Goal: Task Accomplishment & Management: Complete application form

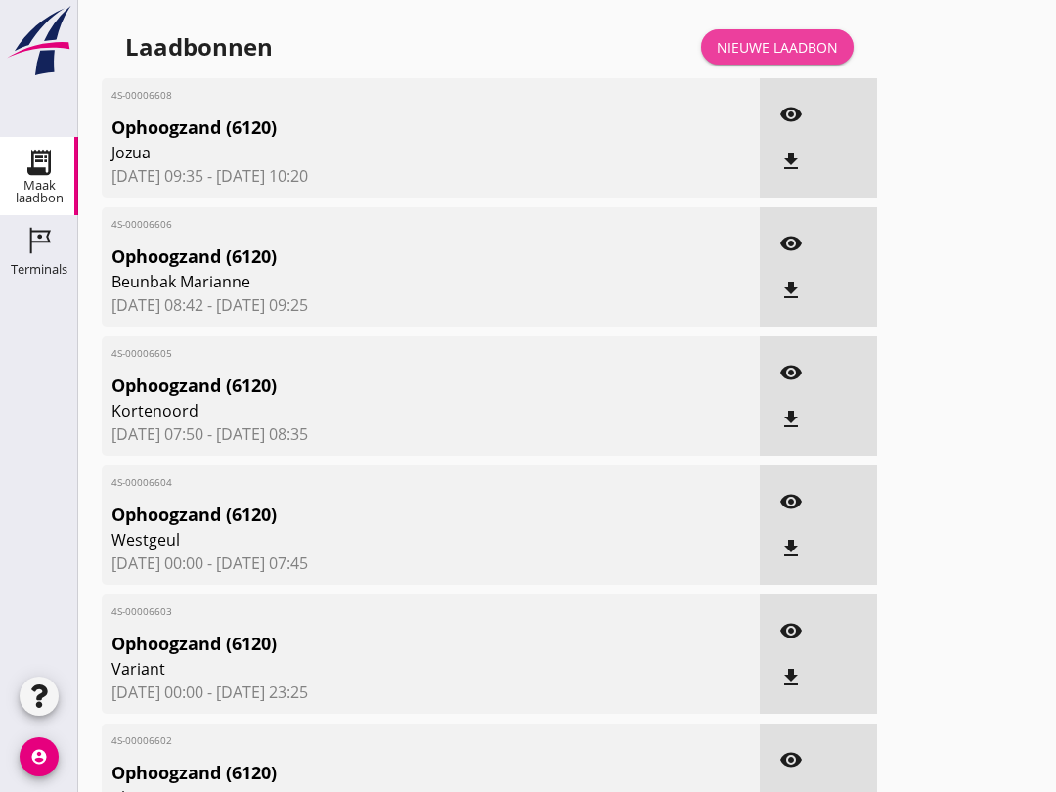
click at [752, 58] on div "Nieuwe laadbon" at bounding box center [777, 47] width 121 height 21
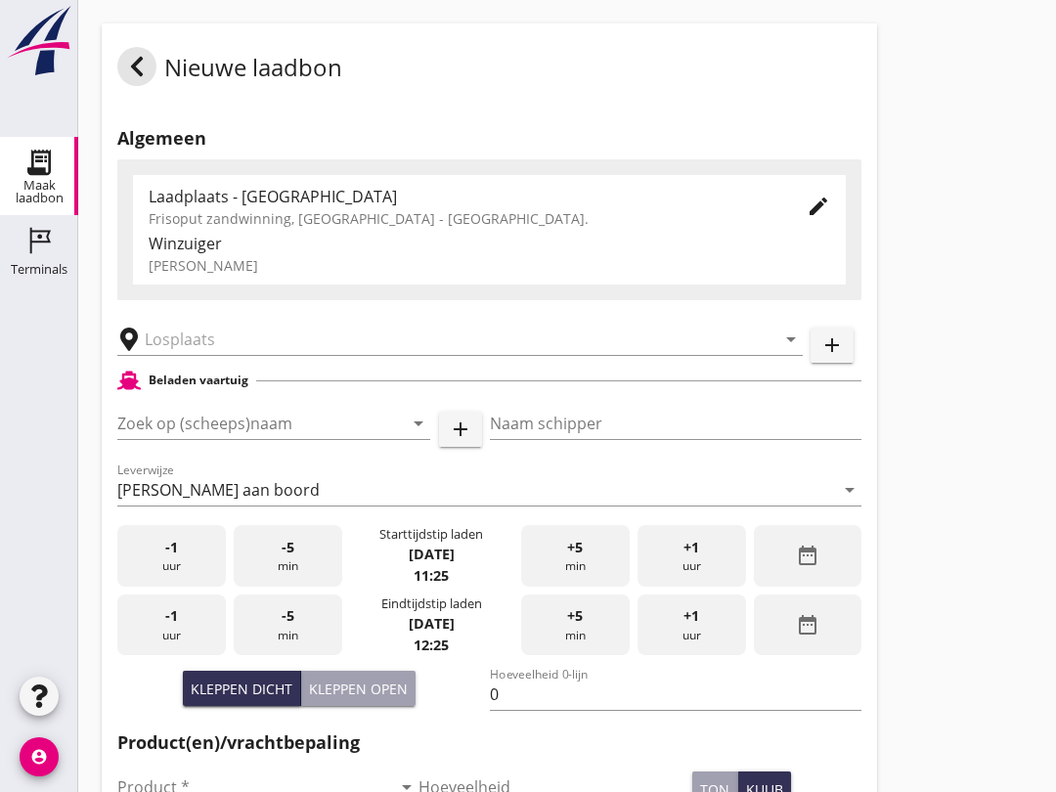
click at [153, 439] on input "Zoek op (scheeps)naam" at bounding box center [246, 423] width 258 height 31
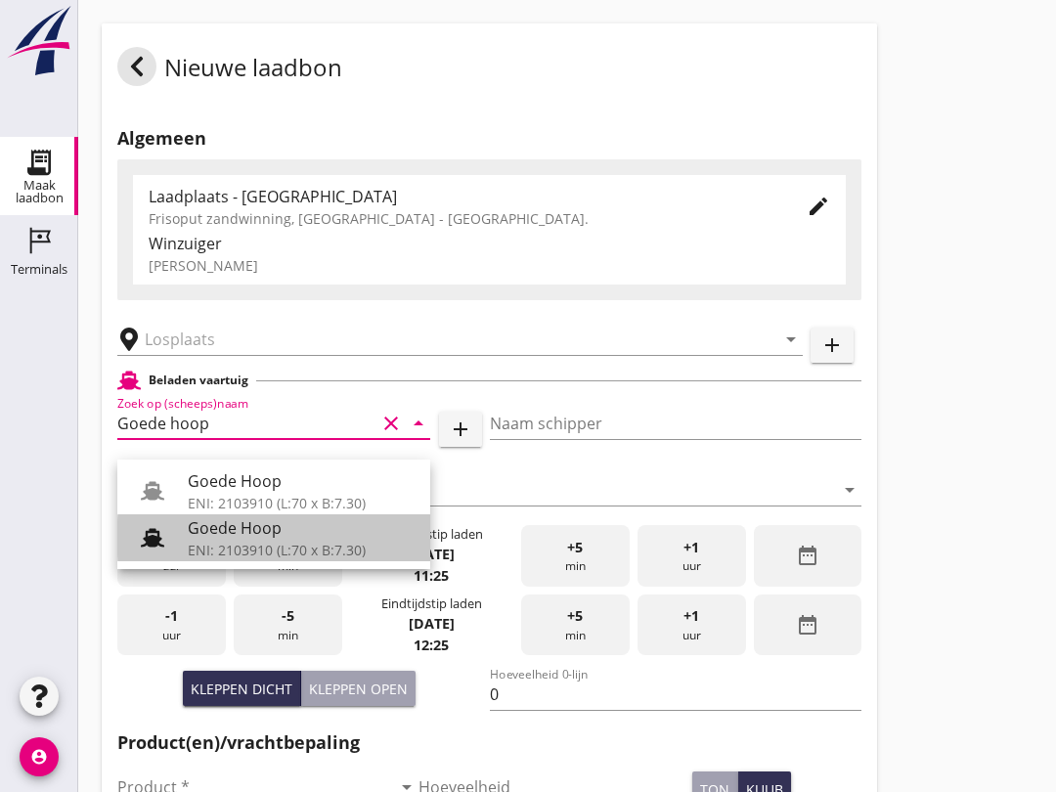
click at [227, 535] on div "Goede Hoop" at bounding box center [301, 527] width 227 height 23
type input "Goede Hoop"
type input "[PERSON_NAME]"
type input "555"
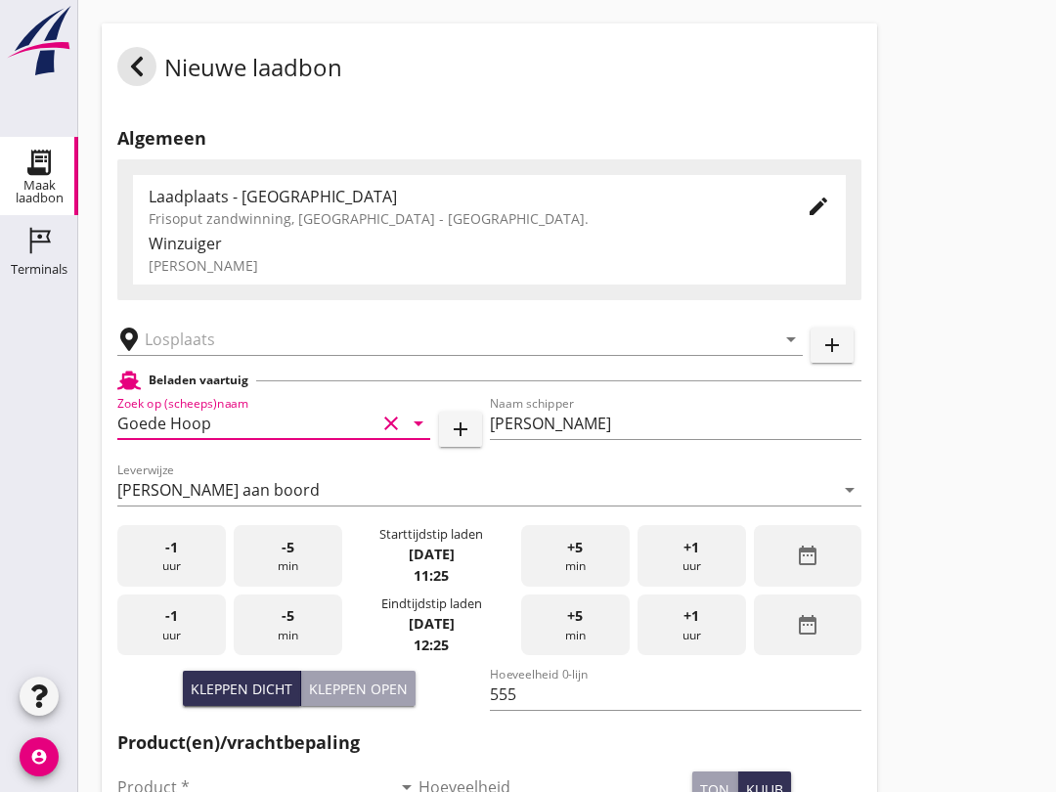
click at [208, 351] on input "text" at bounding box center [446, 339] width 603 height 31
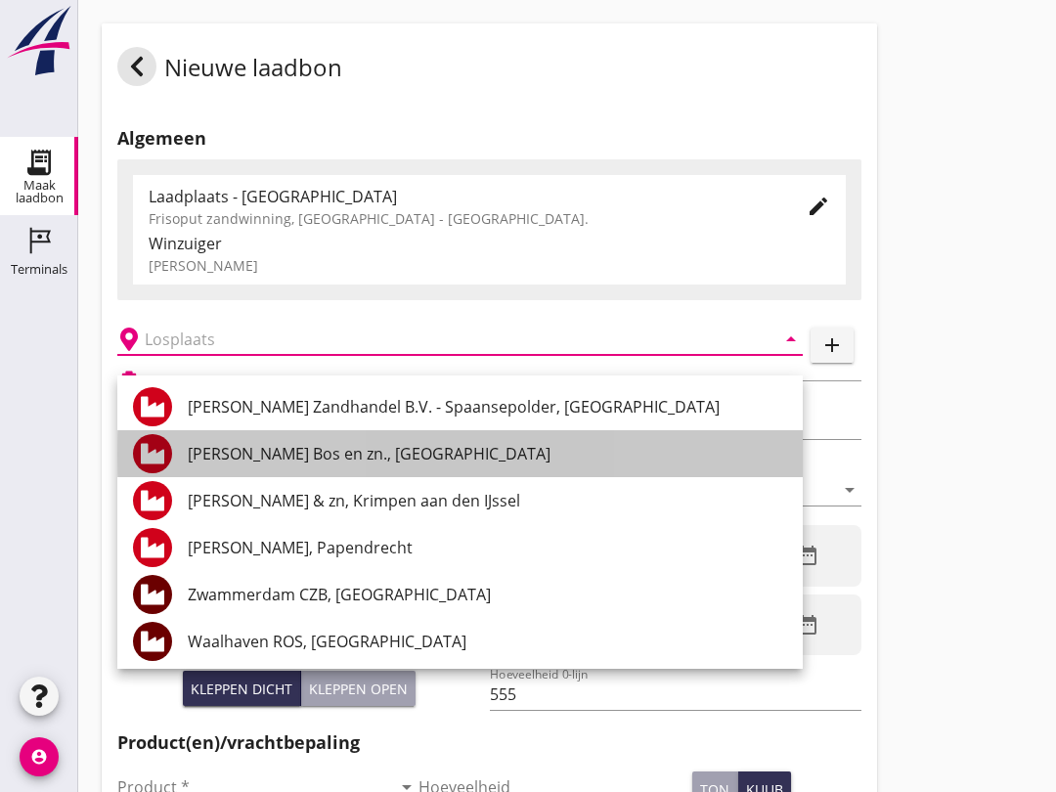
click at [327, 456] on div "[PERSON_NAME] Bos en zn., [GEOGRAPHIC_DATA]" at bounding box center [487, 453] width 599 height 23
type input "[PERSON_NAME] Bos en zn., [GEOGRAPHIC_DATA]"
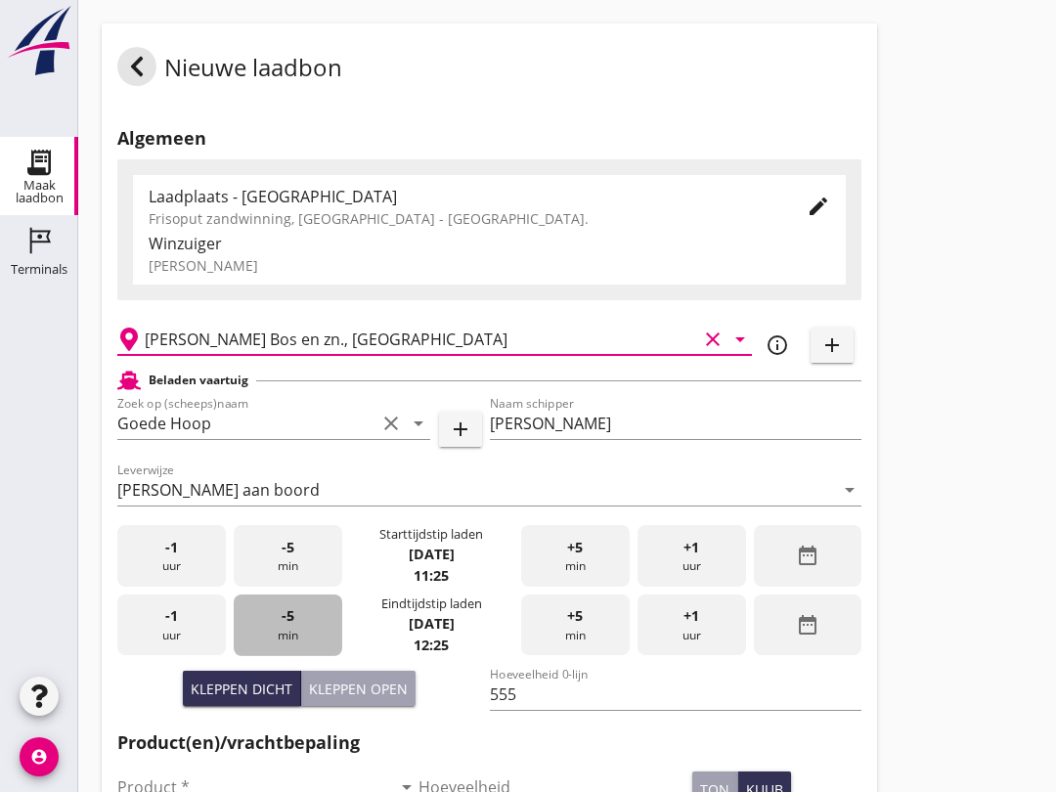
click at [326, 649] on div "-5 min" at bounding box center [288, 625] width 109 height 62
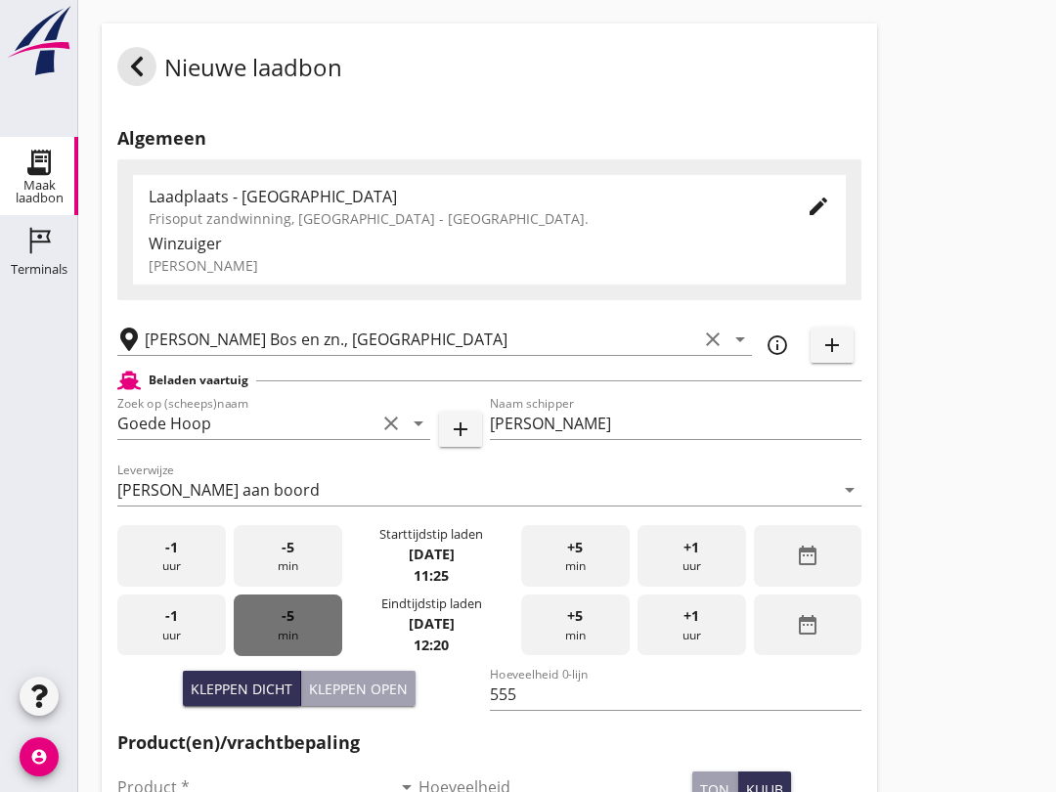
click at [320, 645] on div "-5 min" at bounding box center [288, 625] width 109 height 62
click at [320, 637] on div "-5 min" at bounding box center [288, 625] width 109 height 62
click at [318, 632] on div "-5 min" at bounding box center [288, 625] width 109 height 62
click at [578, 650] on div "+5 min" at bounding box center [575, 625] width 109 height 62
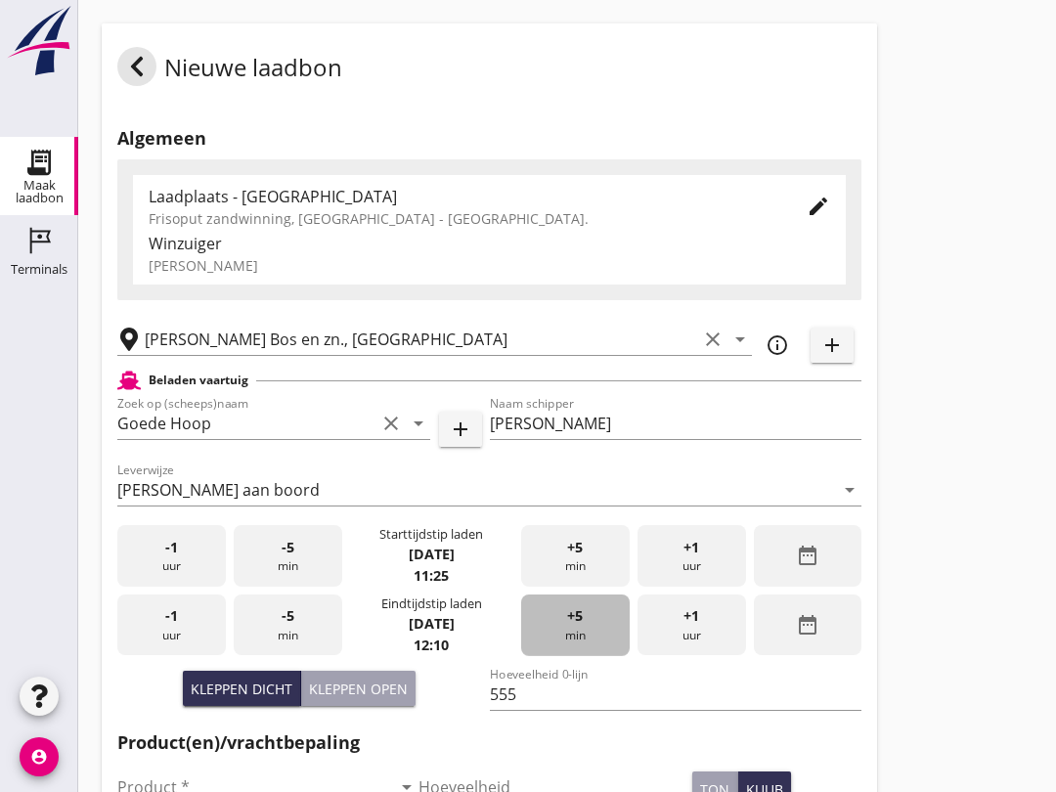
click at [586, 654] on div "+5 min" at bounding box center [575, 625] width 109 height 62
click at [572, 647] on div "+5 min" at bounding box center [575, 625] width 109 height 62
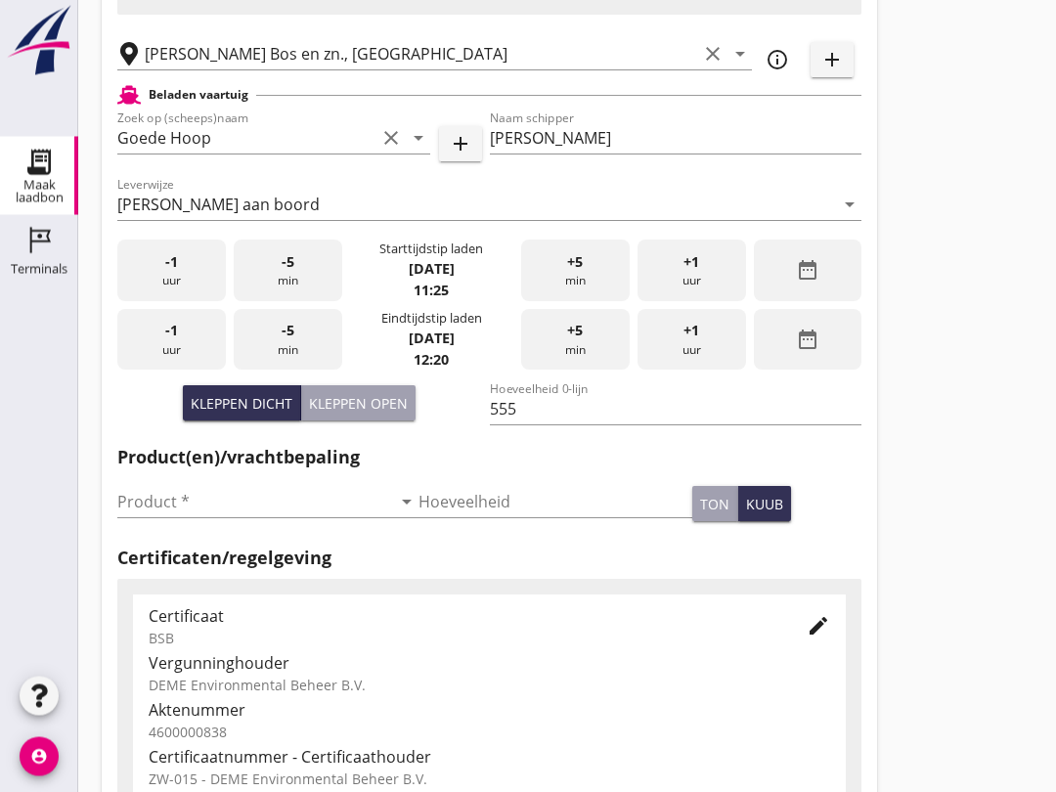
scroll to position [287, 0]
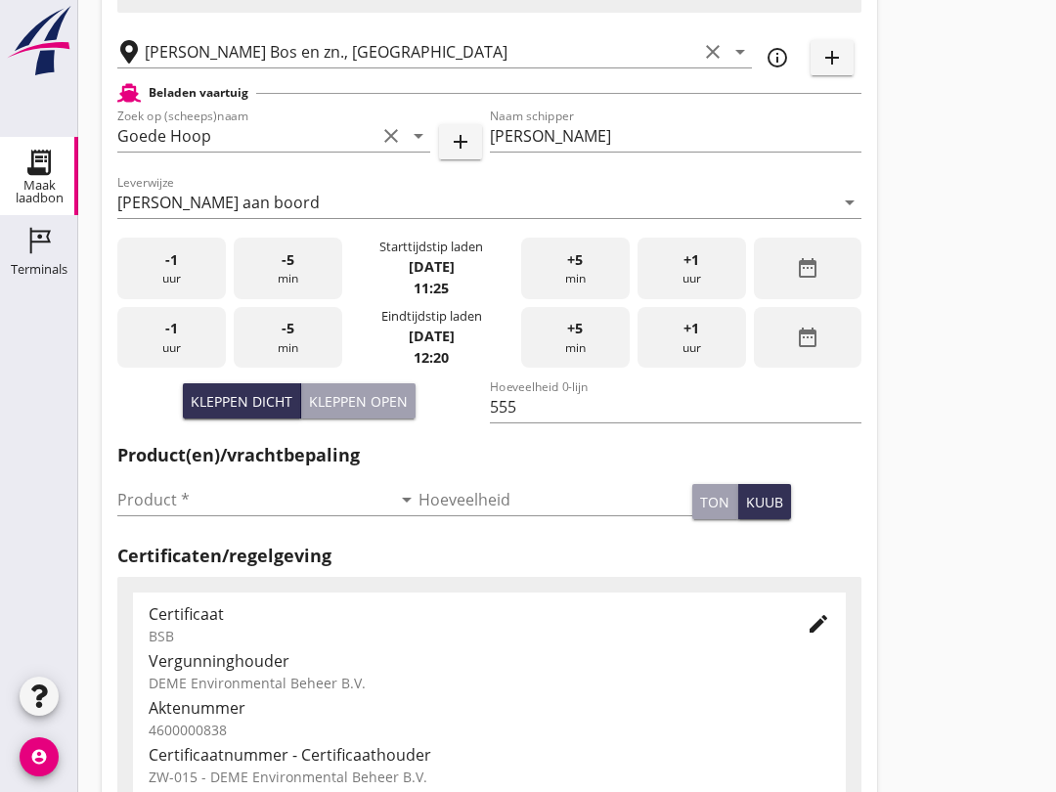
click at [158, 508] on input "Product *" at bounding box center [254, 499] width 274 height 31
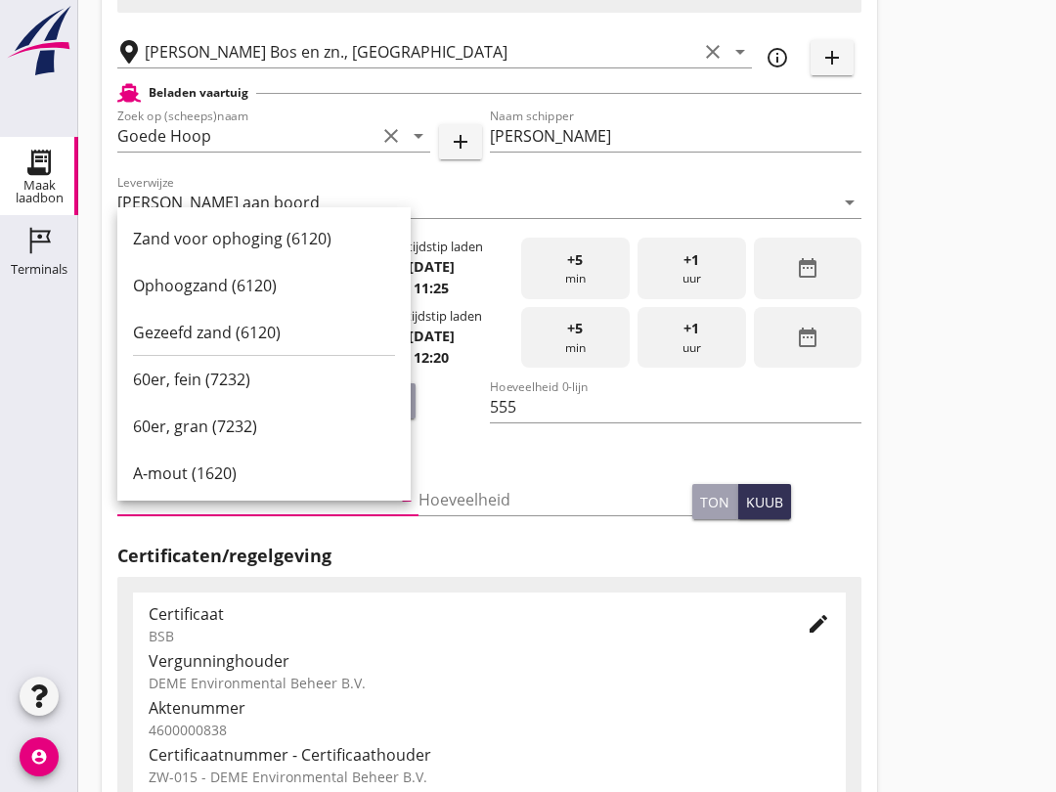
click at [165, 515] on input "Product *" at bounding box center [254, 499] width 274 height 31
click at [176, 287] on div "Ophoogzand (6120)" at bounding box center [264, 285] width 262 height 23
type input "Ophoogzand (6120)"
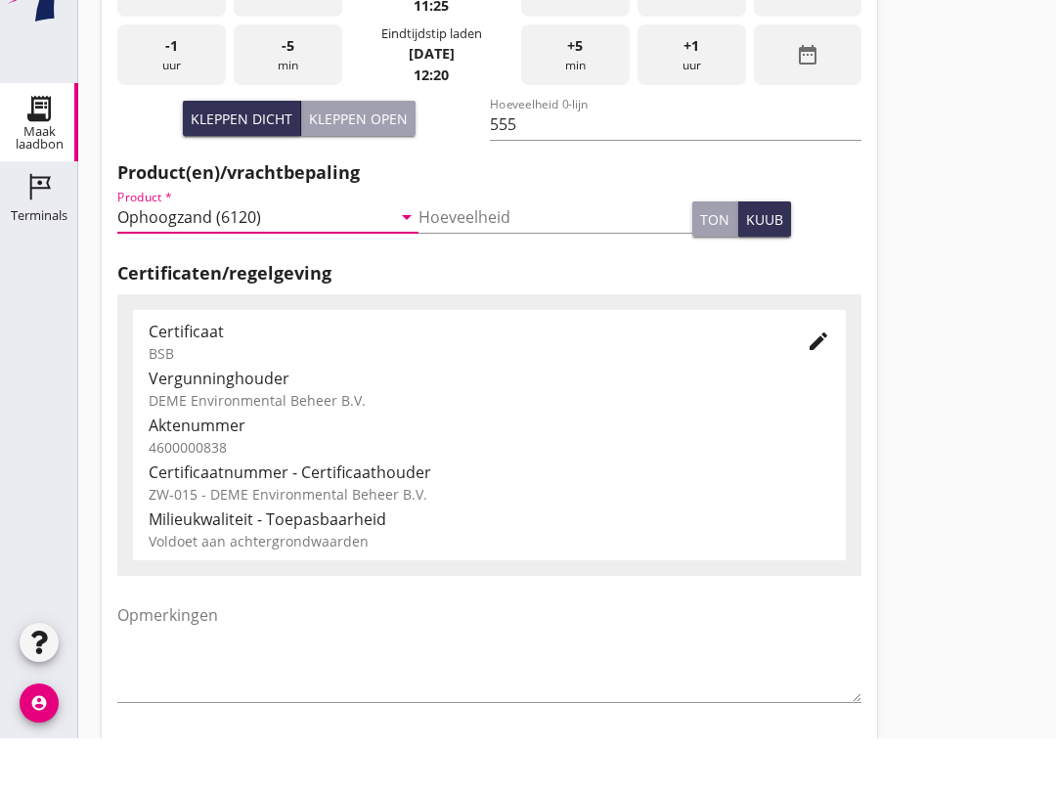
scroll to position [622, 0]
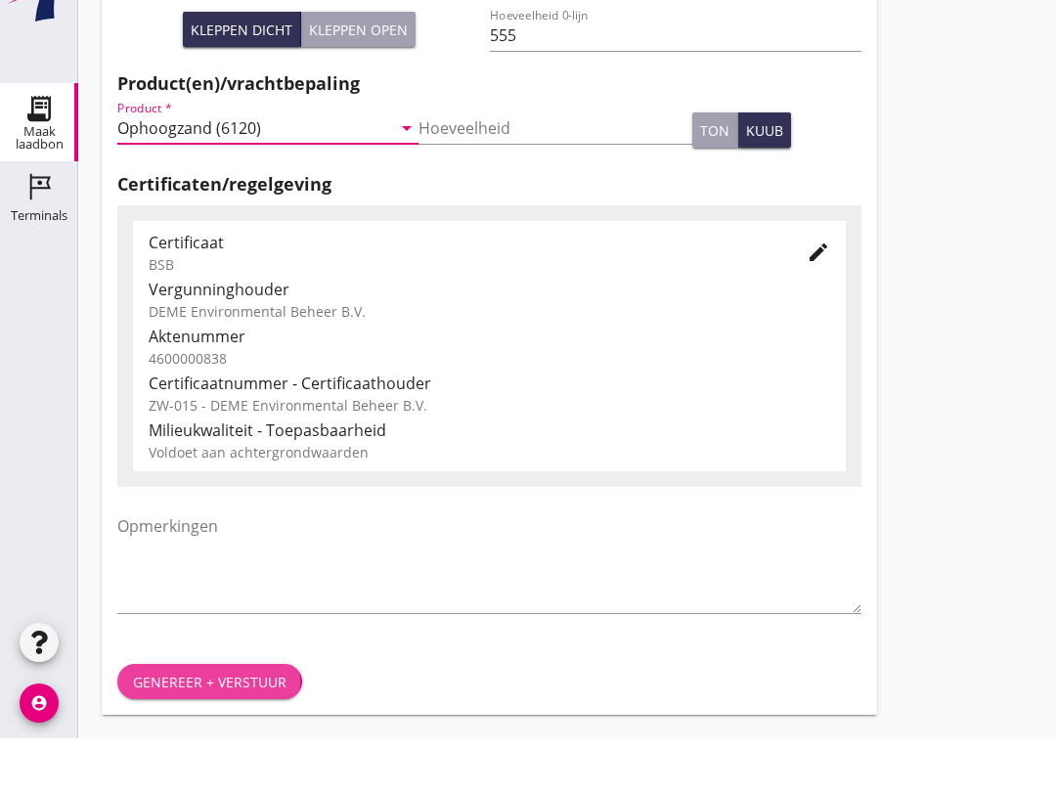
click at [204, 725] on div "Genereer + verstuur" at bounding box center [209, 735] width 153 height 21
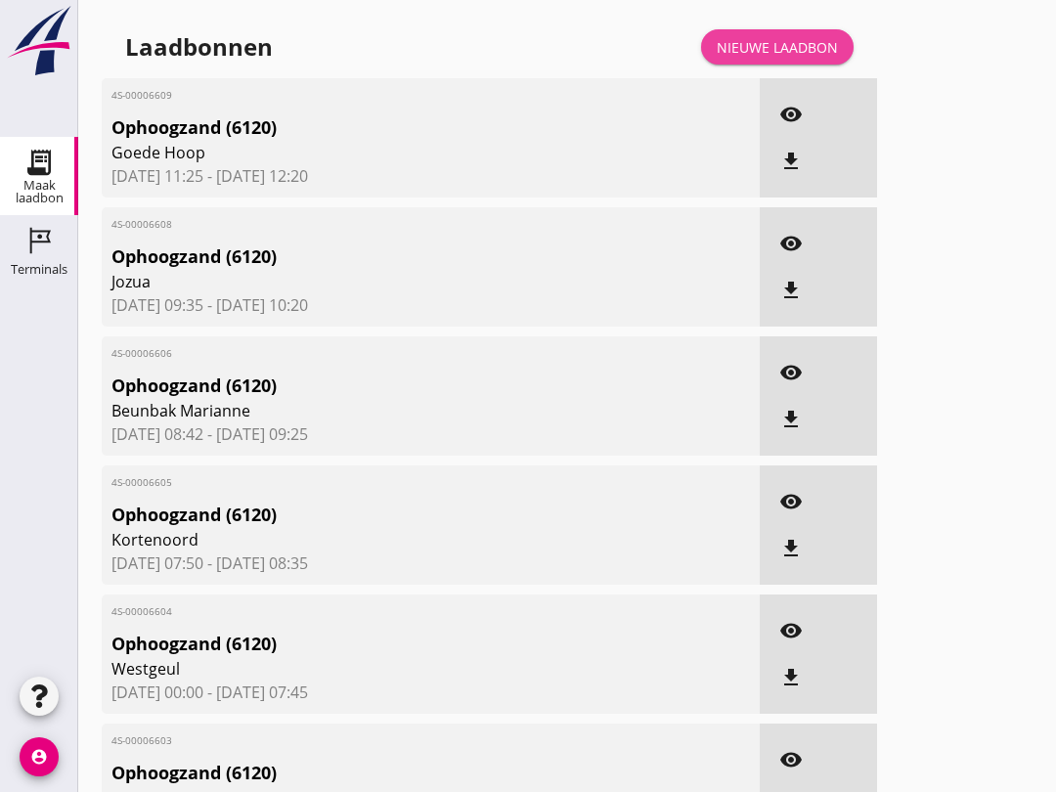
click at [805, 58] on div "Nieuwe laadbon" at bounding box center [777, 47] width 121 height 21
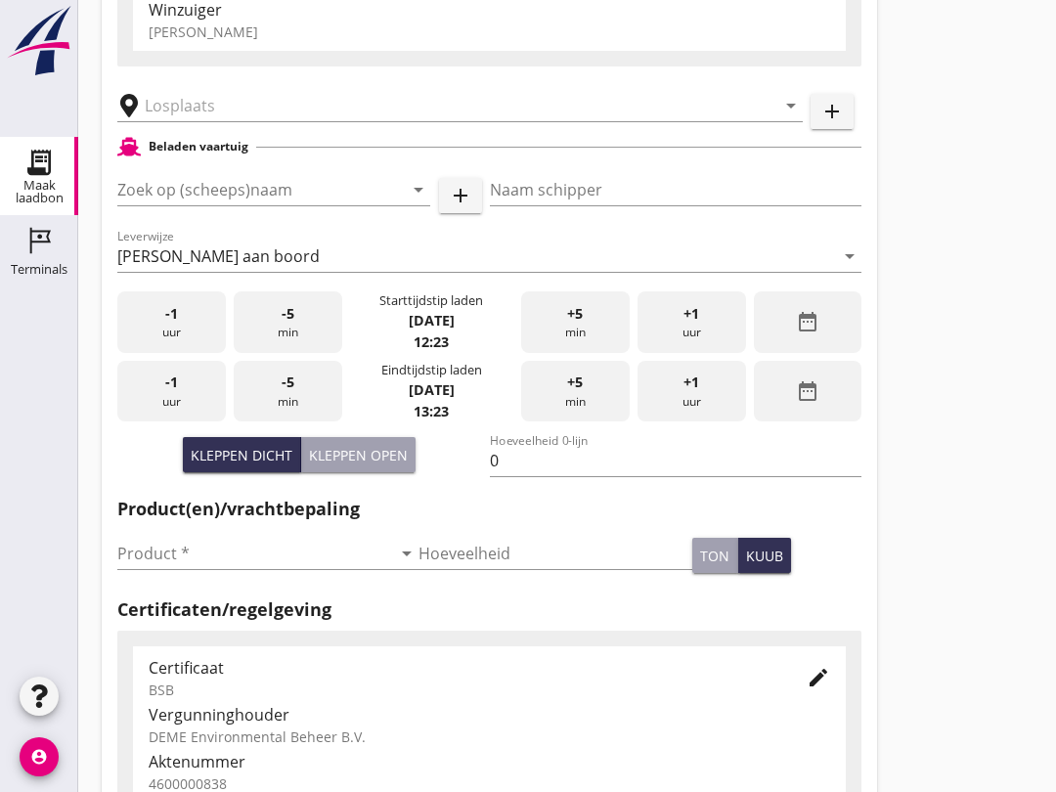
scroll to position [239, 0]
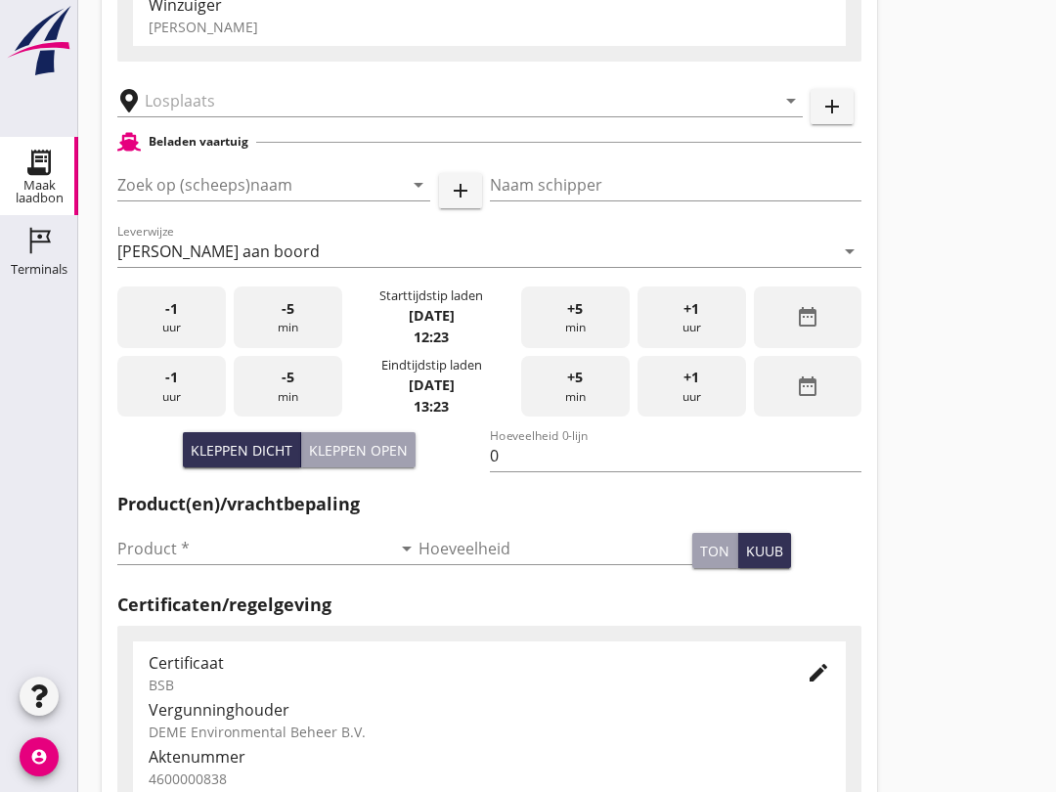
click at [240, 556] on input "Product *" at bounding box center [254, 548] width 274 height 31
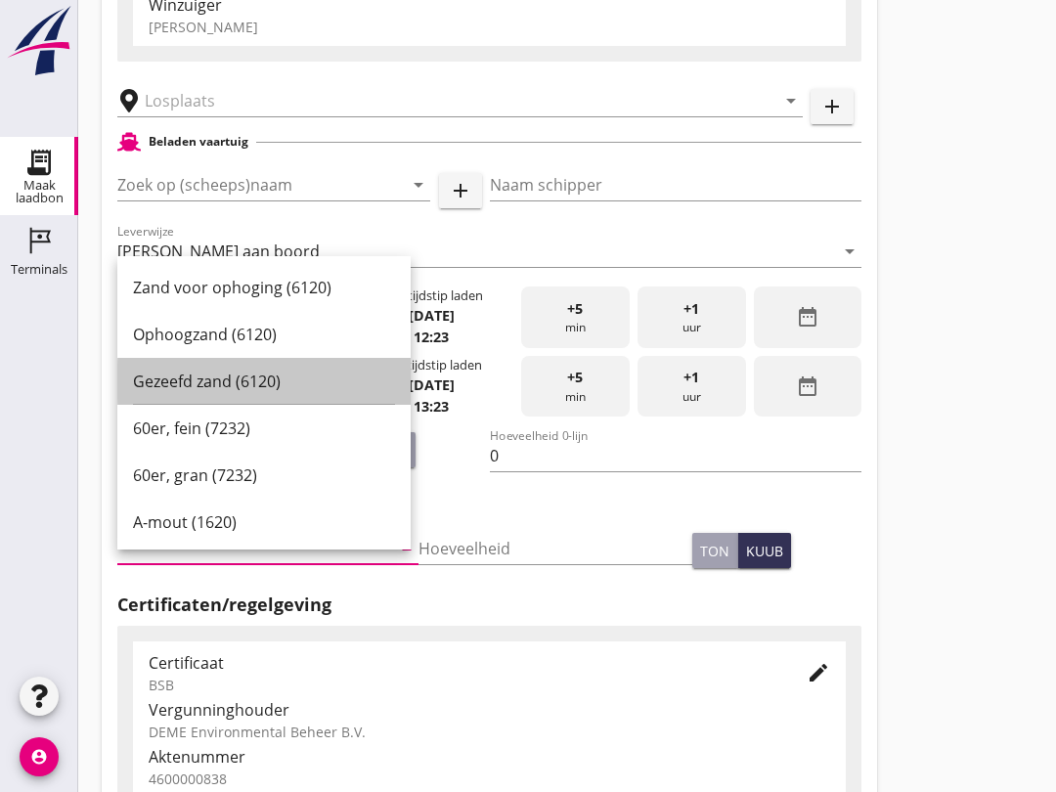
click at [254, 395] on div "Gezeefd zand (6120)" at bounding box center [264, 381] width 262 height 47
type input "Gezeefd zand (6120)"
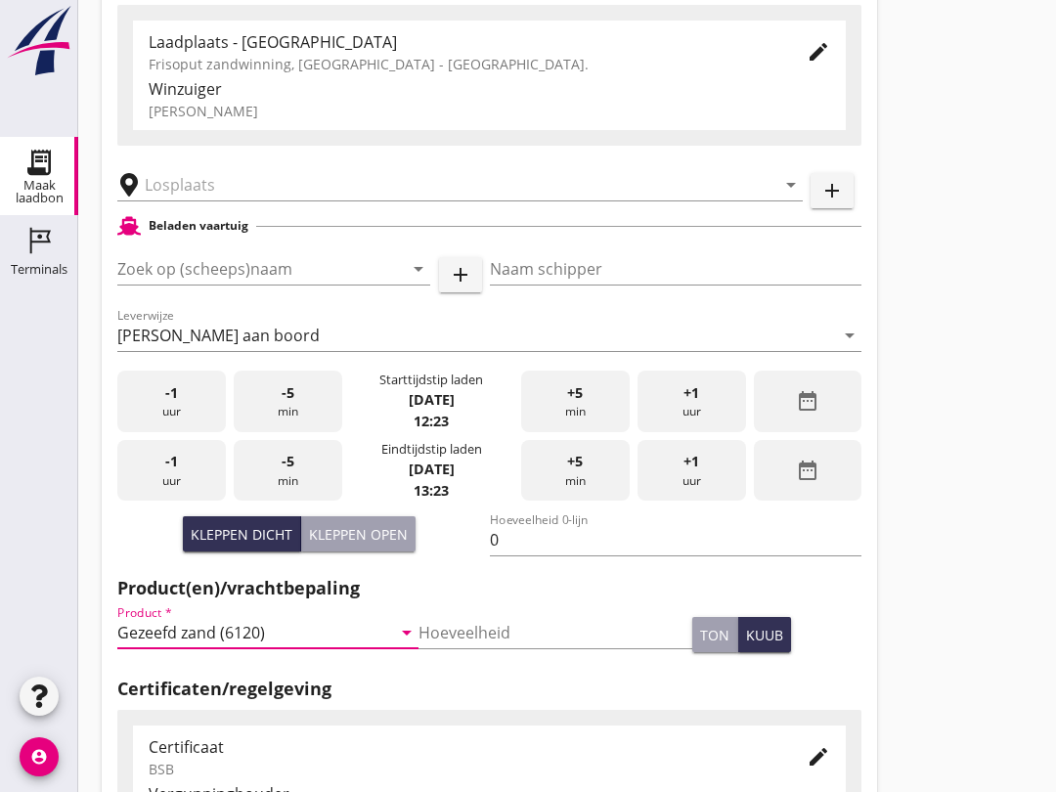
scroll to position [142, 0]
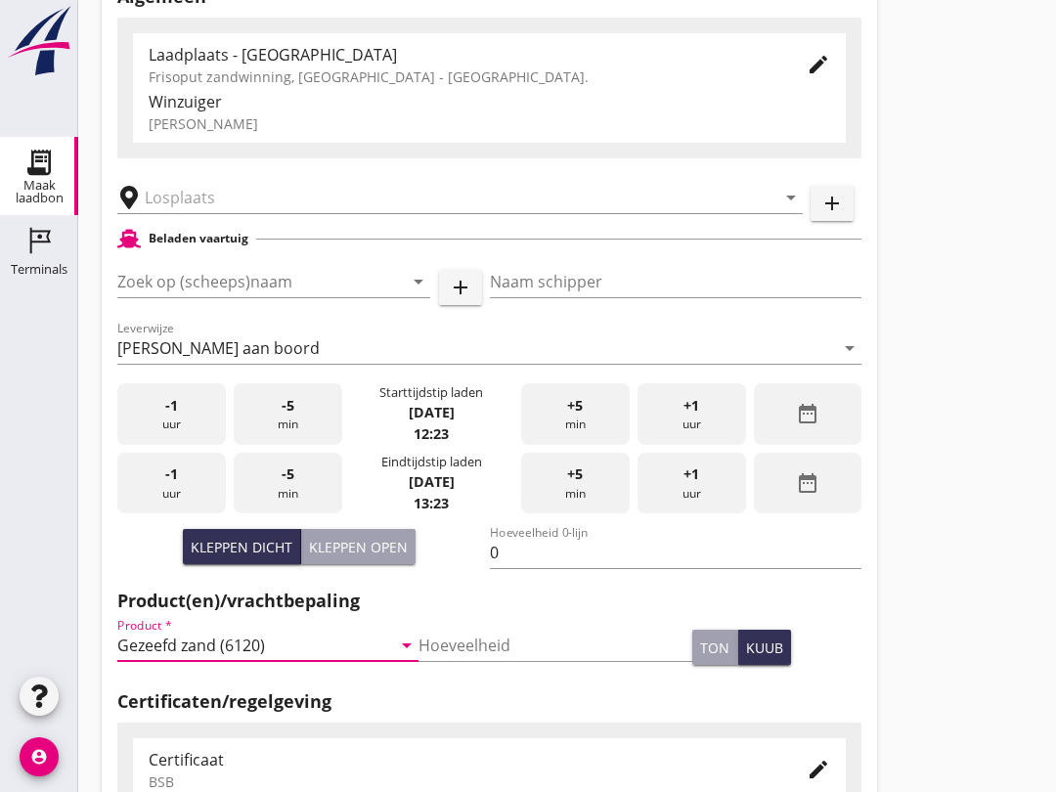
click at [251, 297] on input "Zoek op (scheeps)naam" at bounding box center [246, 281] width 258 height 31
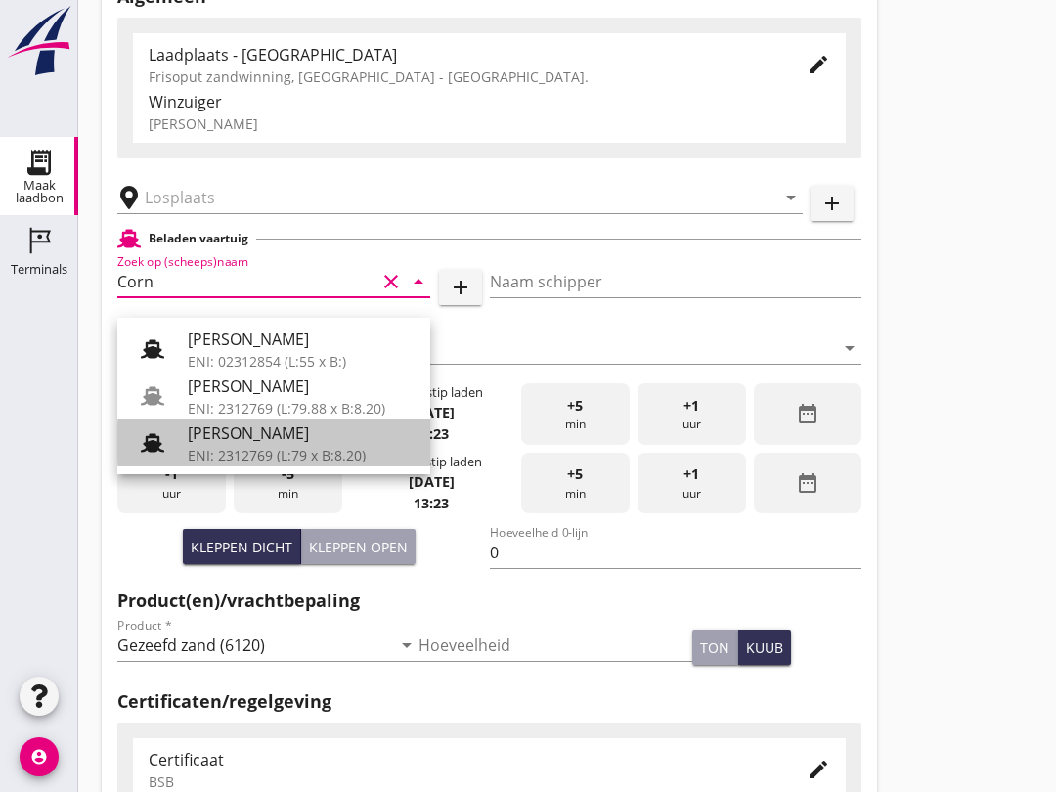
click at [318, 454] on div "ENI: 2312769 (L:79 x B:8.20)" at bounding box center [301, 455] width 227 height 21
type input "[PERSON_NAME]"
type input "718"
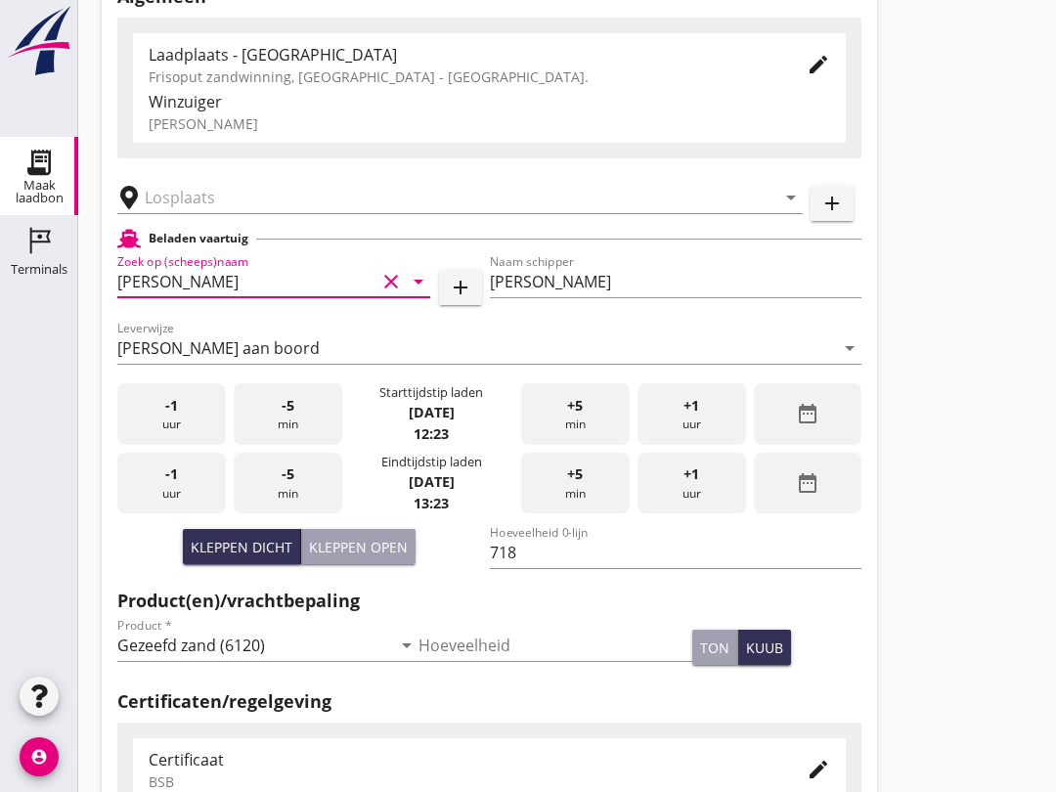
click at [193, 213] on input "text" at bounding box center [446, 197] width 603 height 31
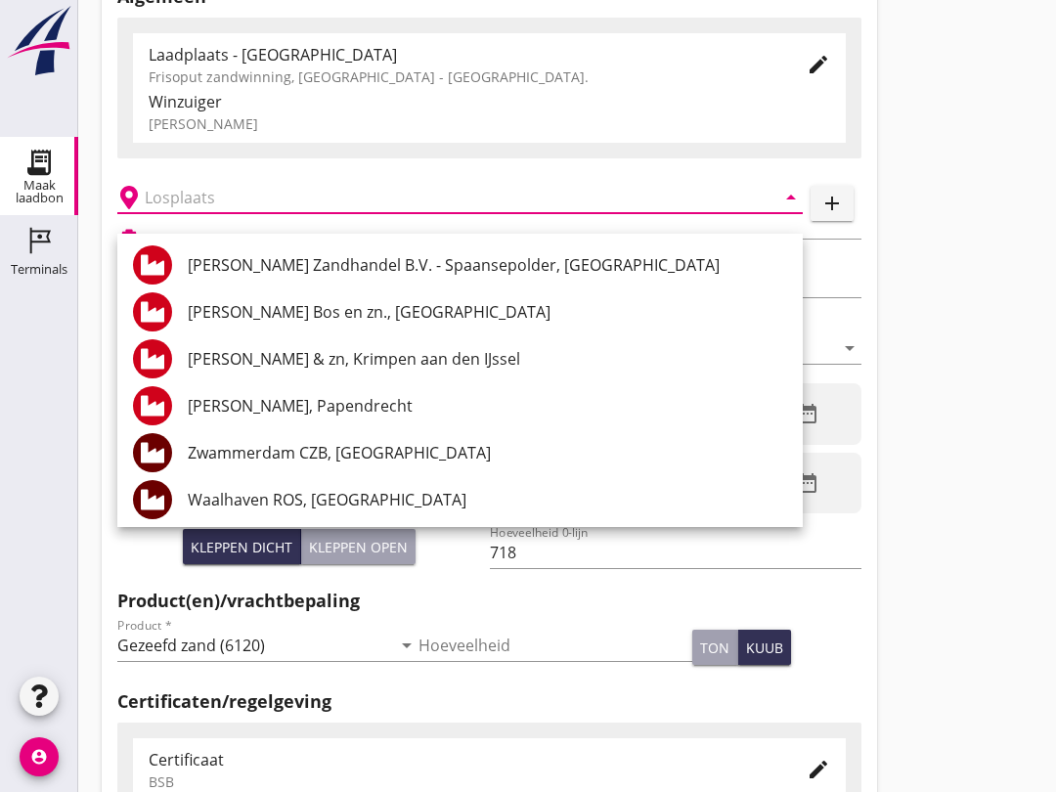
scroll to position [0, 0]
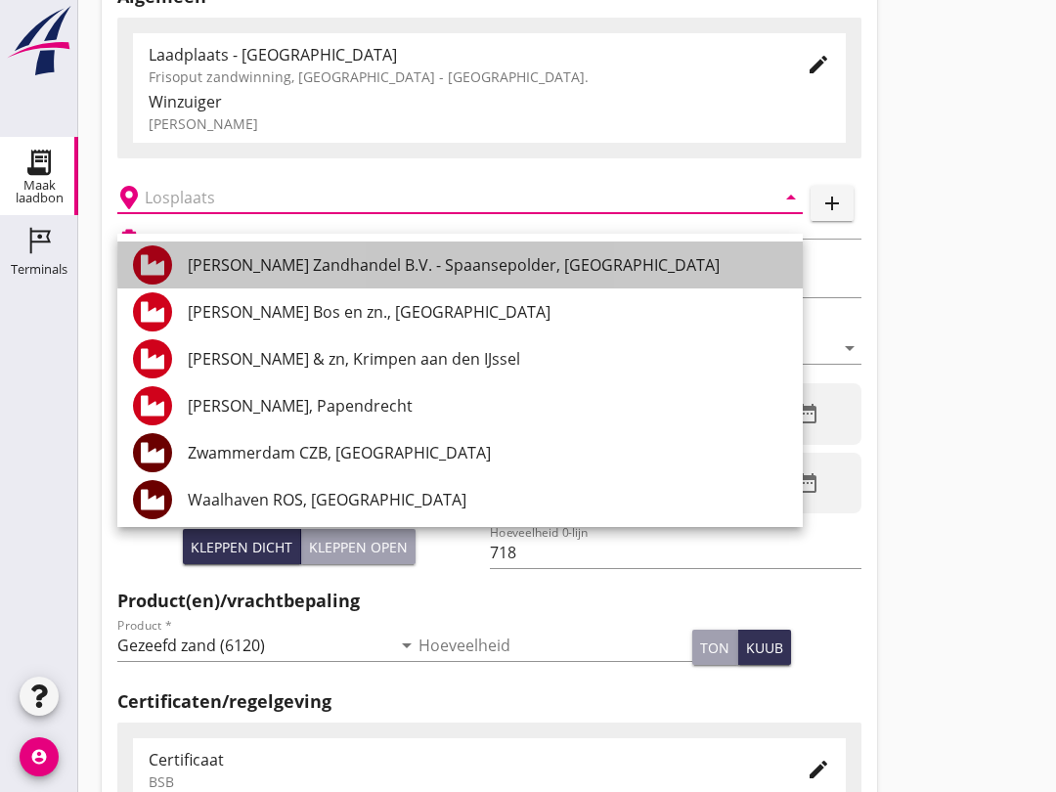
click at [527, 266] on div "[PERSON_NAME] Zandhandel B.V. - Spaansepolder, [GEOGRAPHIC_DATA]" at bounding box center [487, 264] width 599 height 23
type input "[PERSON_NAME] Zandhandel B.V. - Spaansepolder, [GEOGRAPHIC_DATA]"
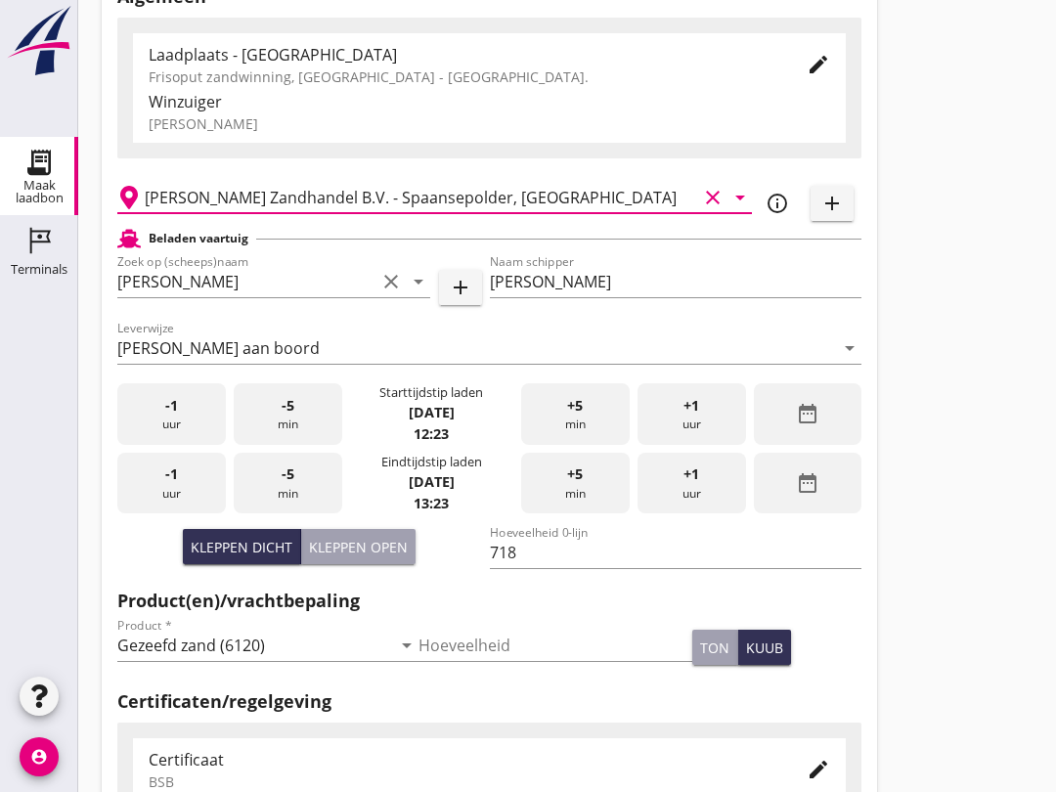
click at [383, 557] on div "Kleppen open" at bounding box center [358, 547] width 99 height 21
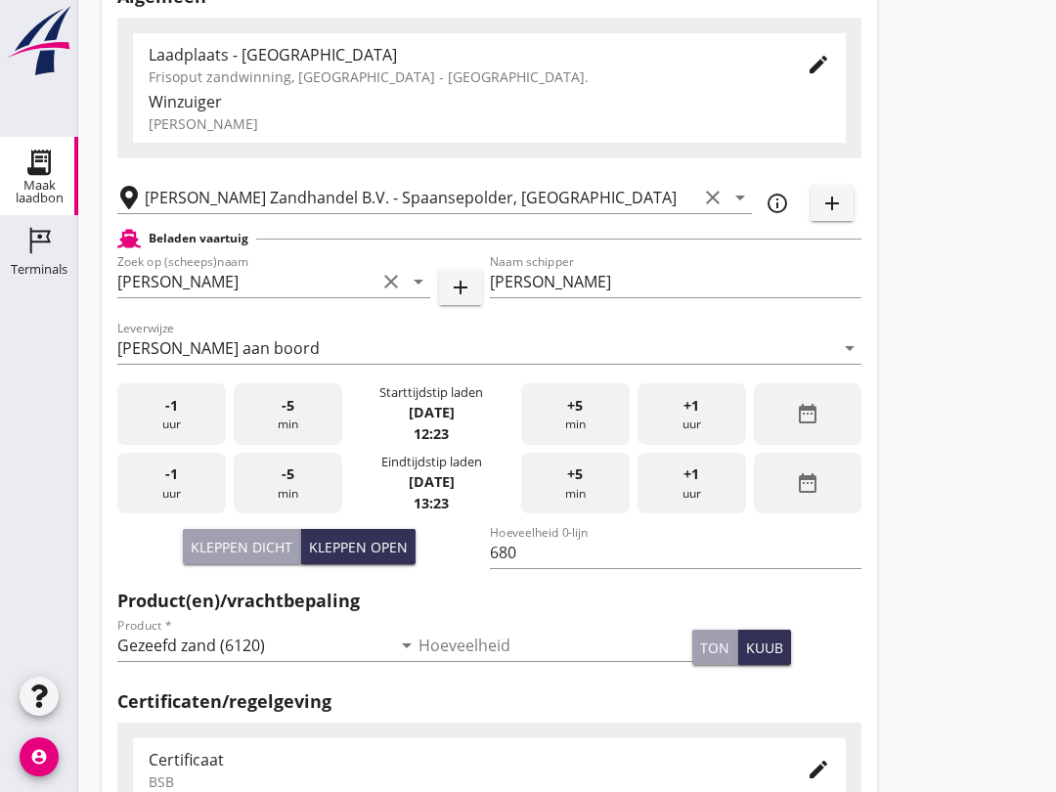
click at [258, 557] on div "Kleppen dicht" at bounding box center [242, 547] width 102 height 21
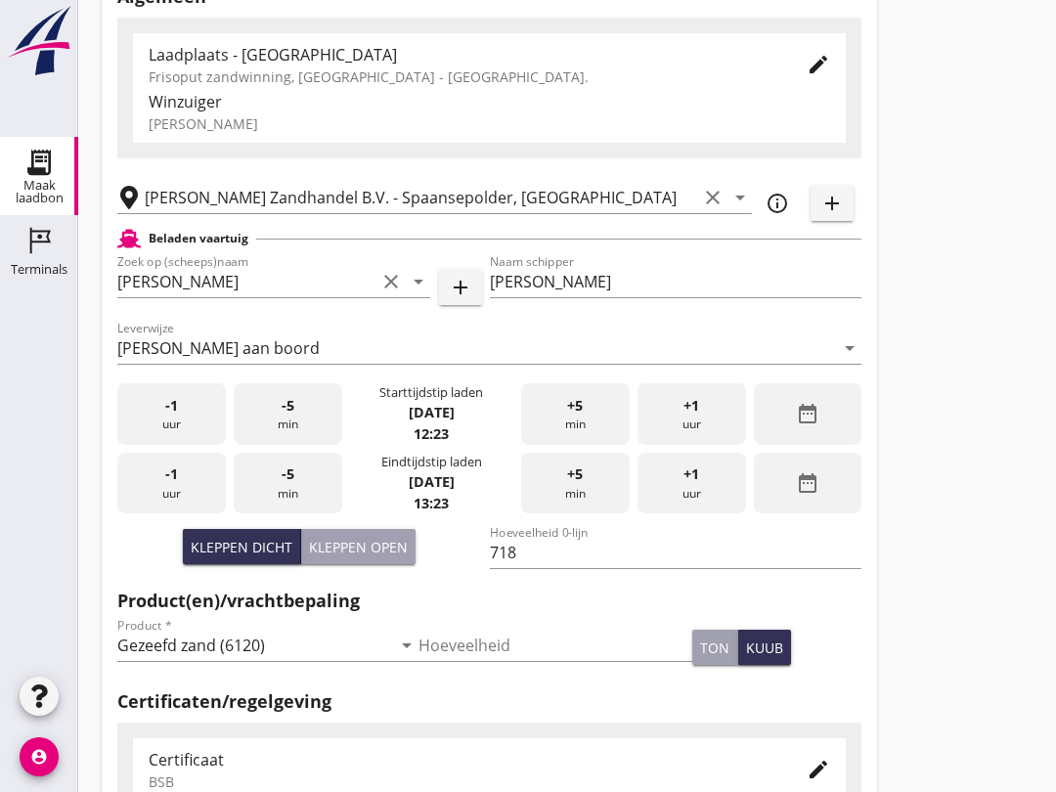
click at [381, 557] on div "Kleppen open" at bounding box center [358, 547] width 99 height 21
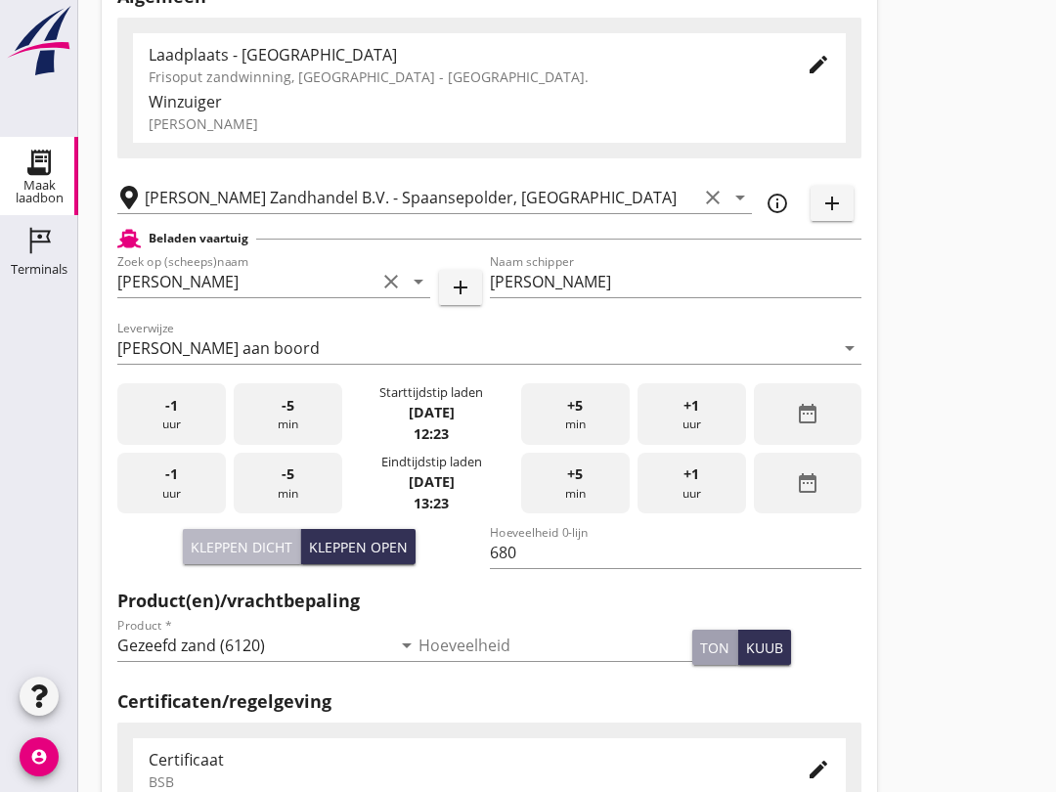
click at [246, 557] on div "Kleppen dicht" at bounding box center [242, 547] width 102 height 21
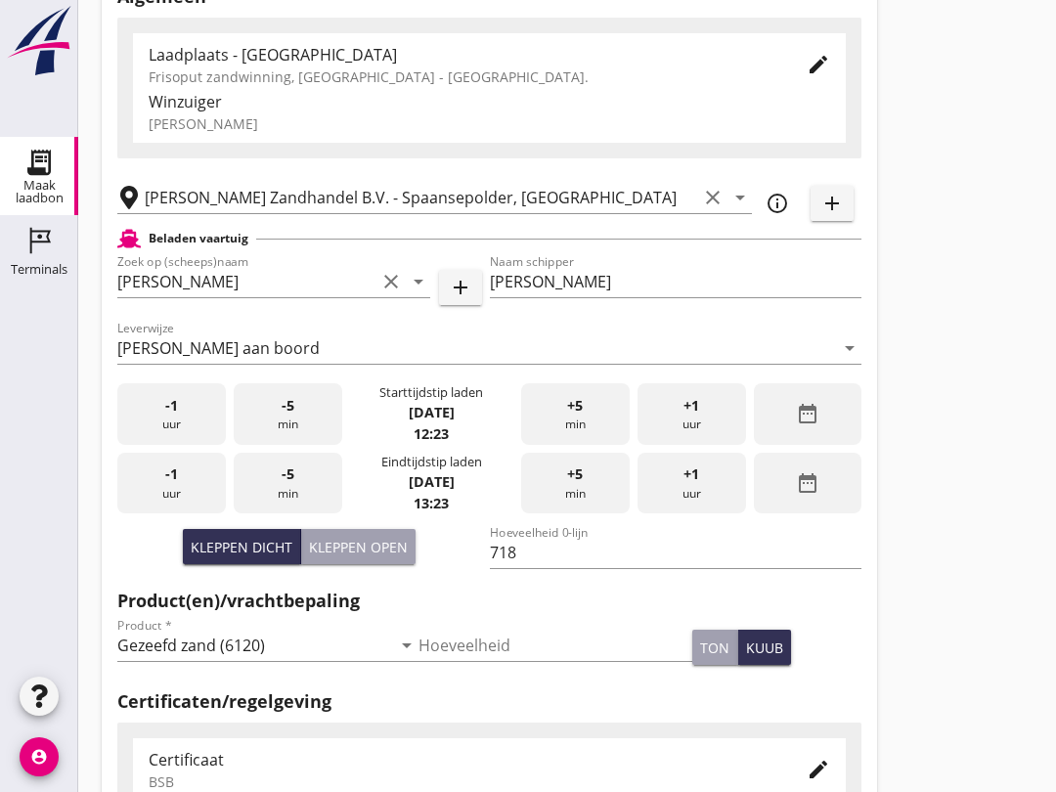
click at [364, 557] on div "Kleppen open" at bounding box center [358, 547] width 99 height 21
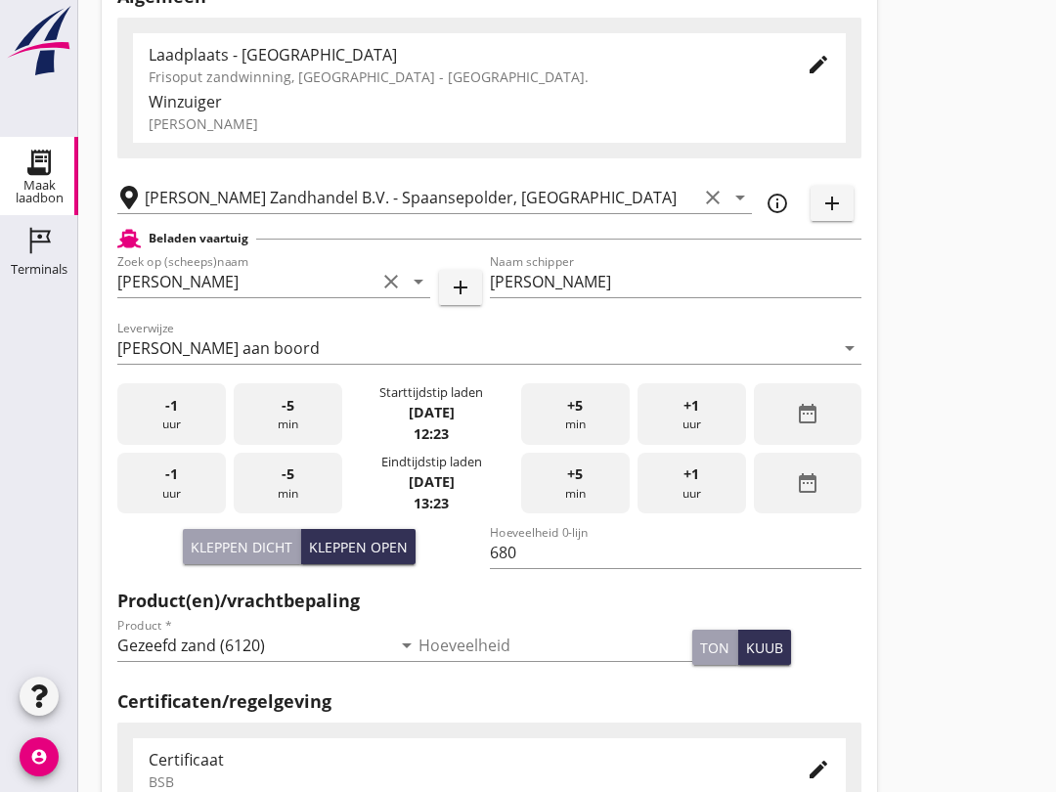
click at [256, 557] on div "Kleppen dicht" at bounding box center [242, 547] width 102 height 21
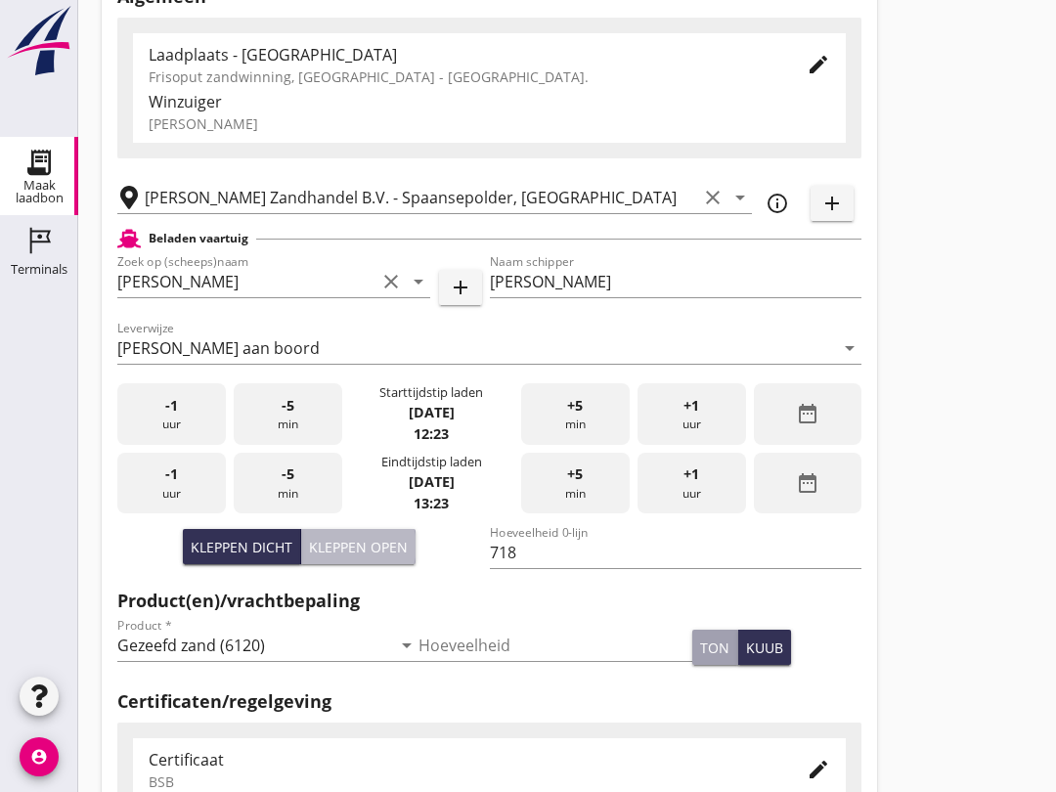
click at [398, 557] on div "Kleppen open" at bounding box center [358, 547] width 99 height 21
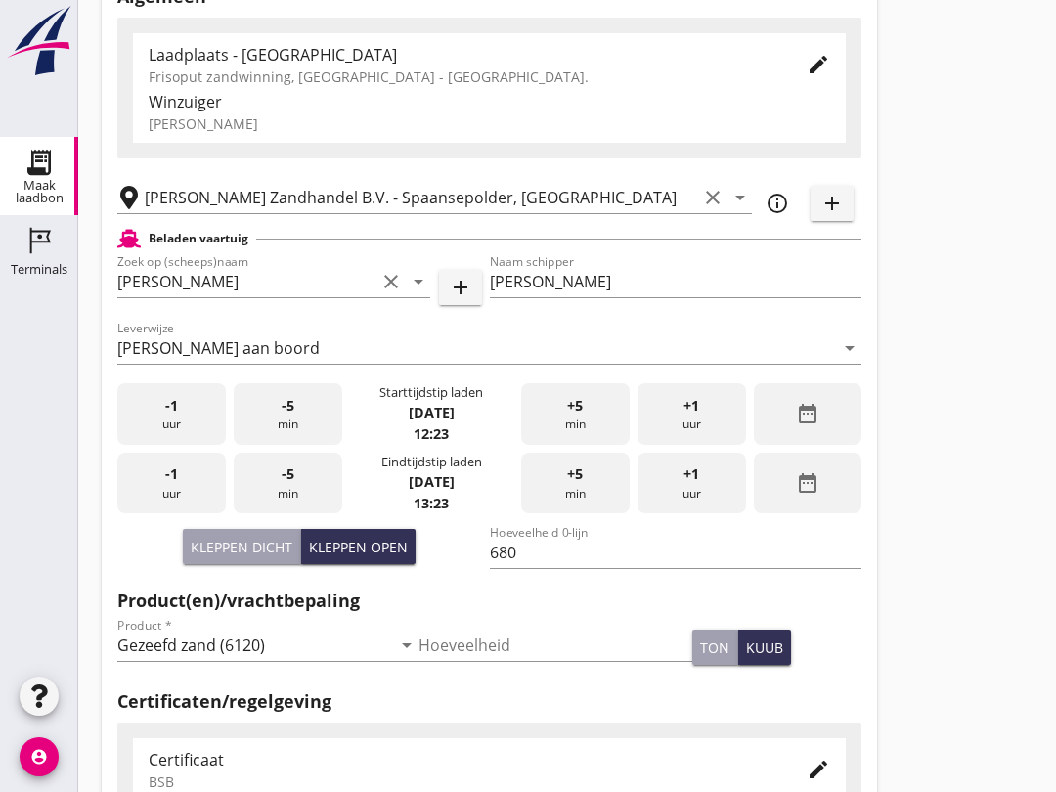
click at [266, 557] on div "Kleppen dicht" at bounding box center [242, 547] width 102 height 21
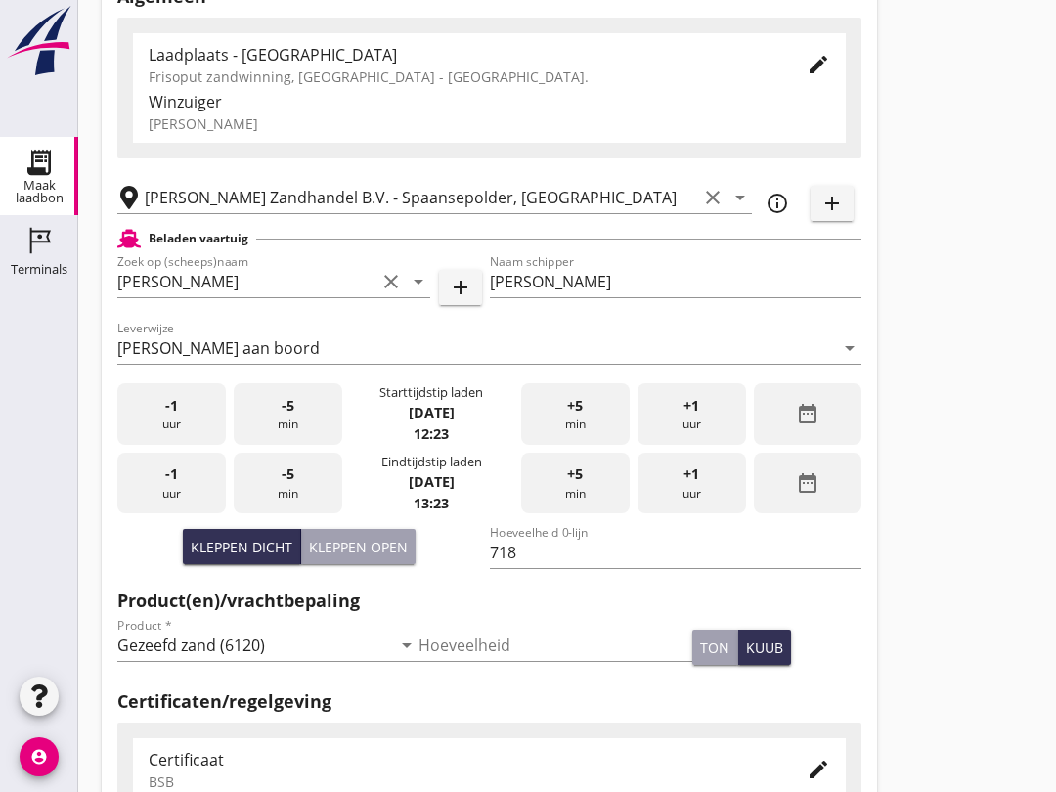
click at [349, 557] on div "Kleppen open" at bounding box center [358, 547] width 99 height 21
type input "680"
